Goal: Check status: Check status

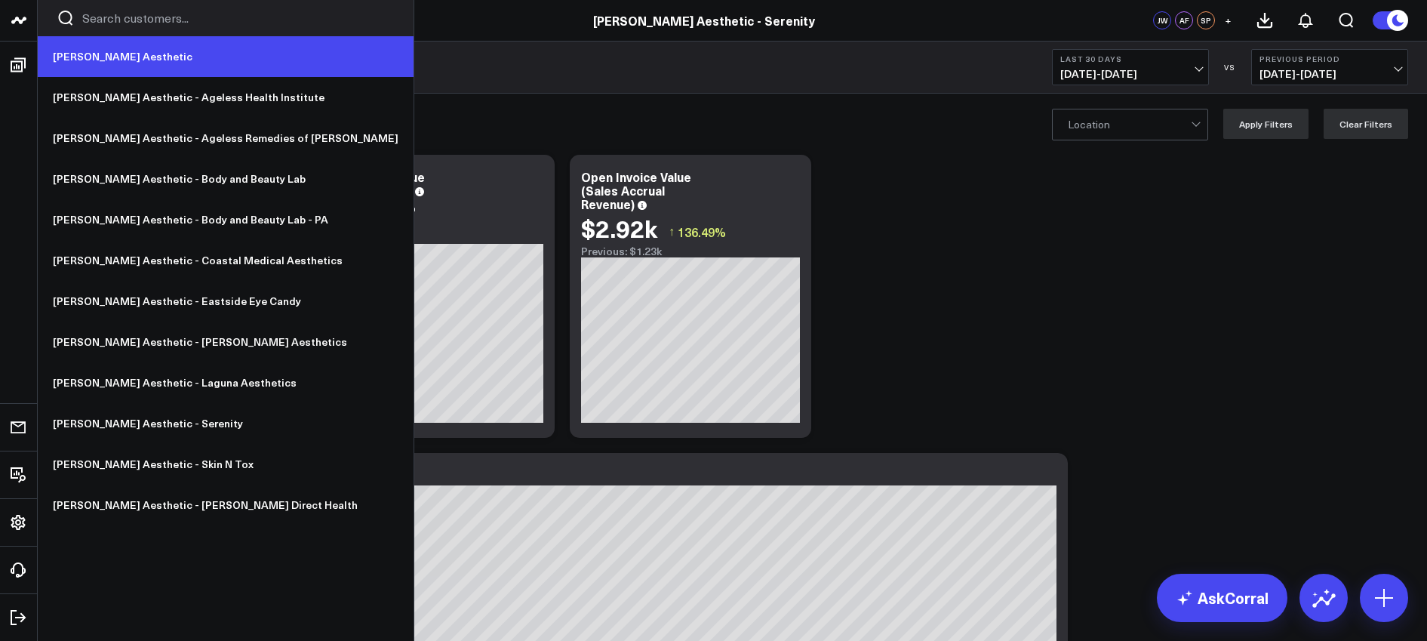
click at [88, 54] on link "[PERSON_NAME] Aesthetic" at bounding box center [226, 56] width 376 height 41
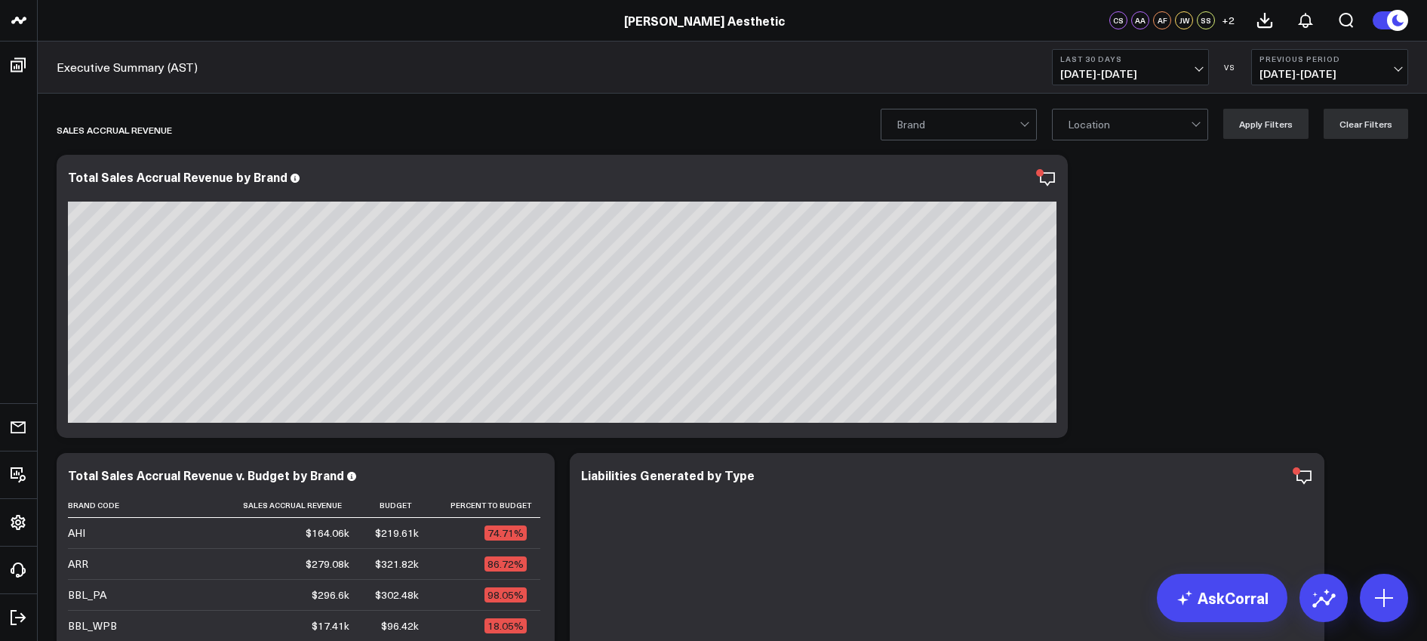
click at [1189, 69] on span "[DATE] - [DATE]" at bounding box center [1130, 74] width 140 height 12
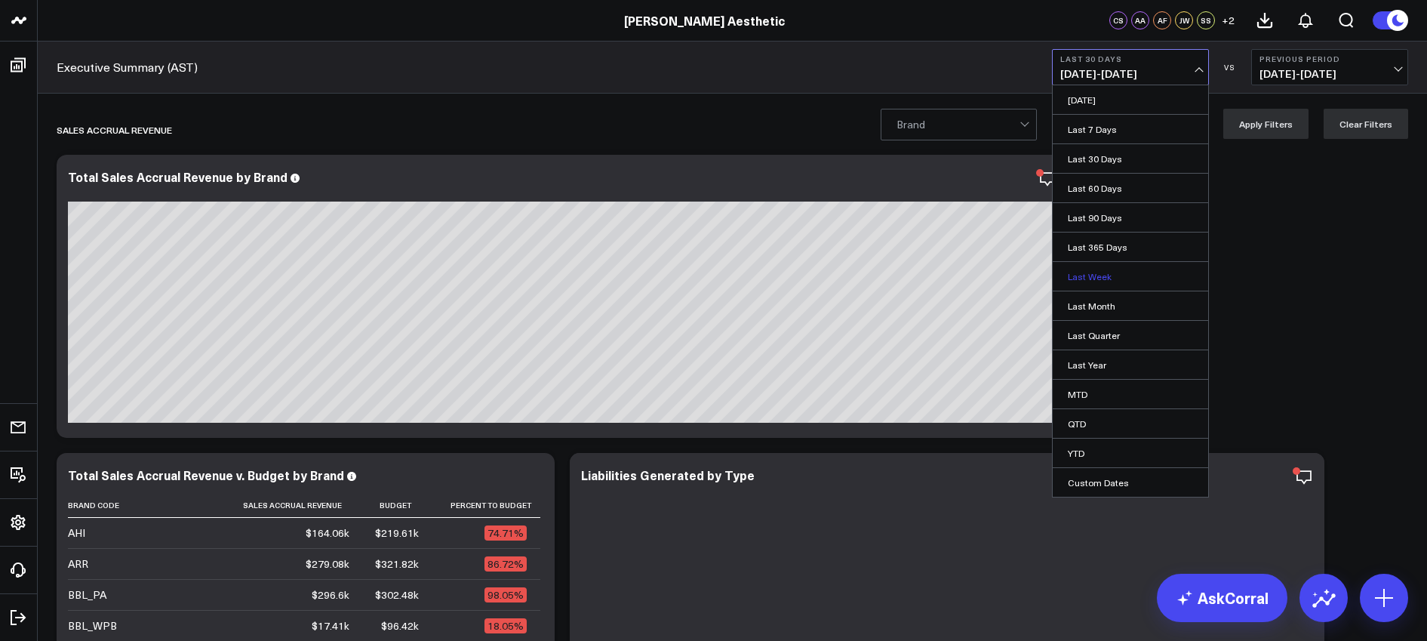
click at [1097, 272] on link "Last Week" at bounding box center [1129, 276] width 155 height 29
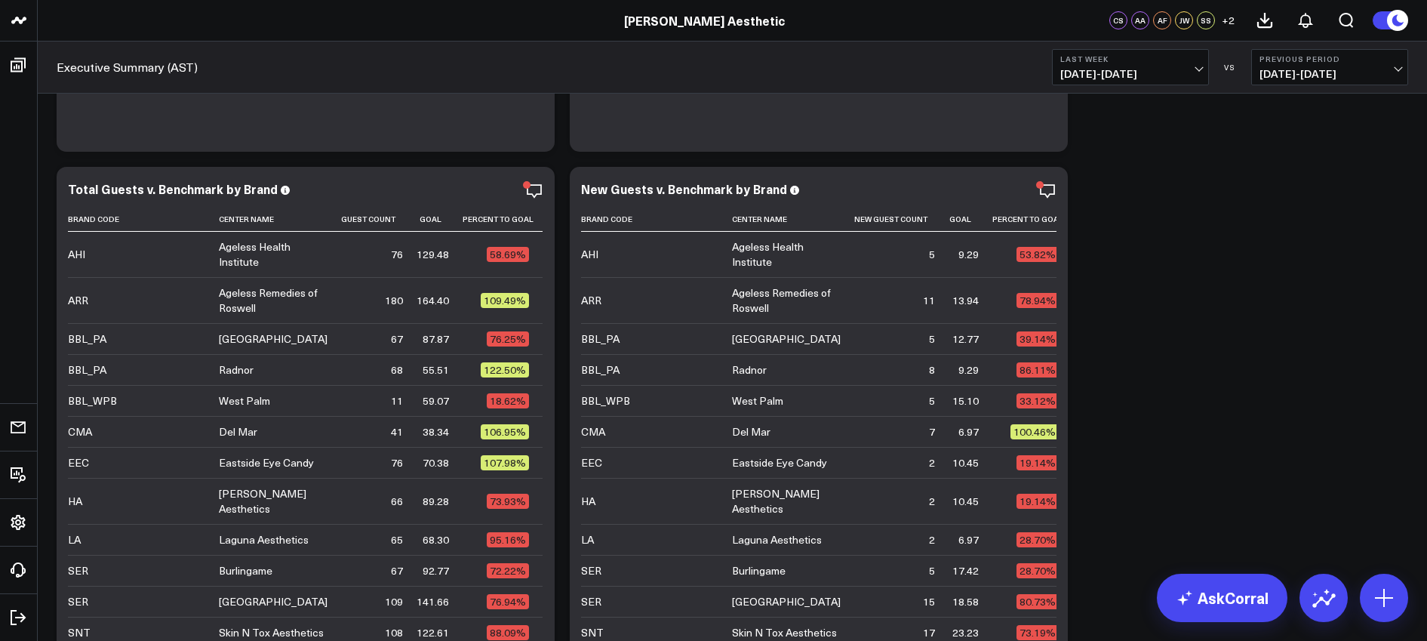
scroll to position [3402, 0]
